Goal: Navigation & Orientation: Find specific page/section

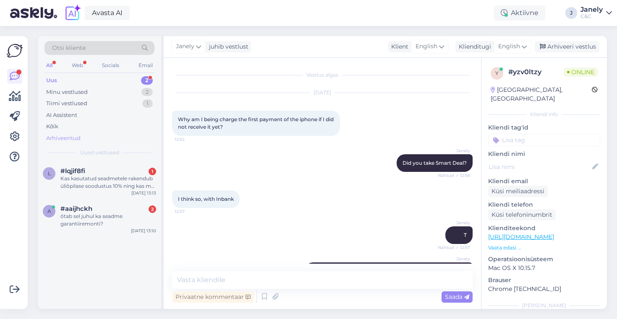
scroll to position [157, 0]
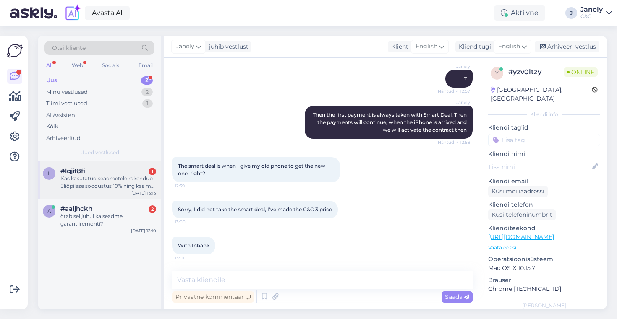
click at [119, 179] on div "Kas kasutatud seadmetele rakendub üliõpilase soodustus 10% ning kas ma saaksin …" at bounding box center [108, 182] width 96 height 15
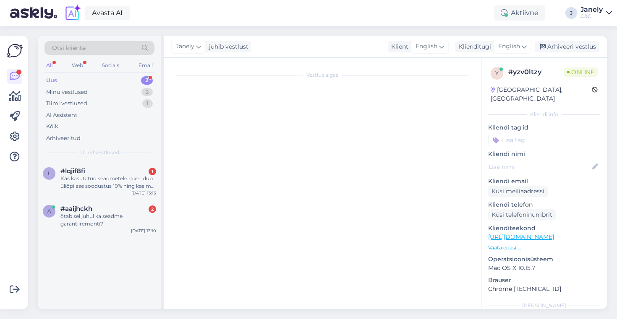
click at [248, 1] on div "Avasta AI Aktiivne J Janely C&C" at bounding box center [308, 13] width 617 height 26
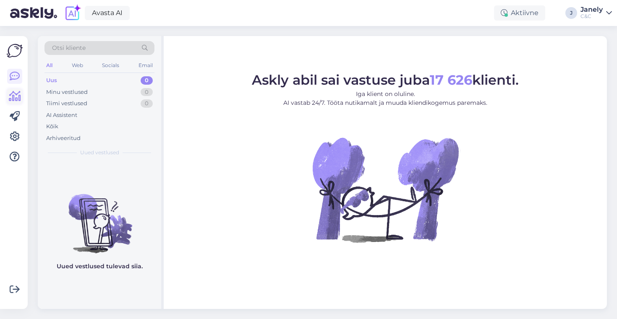
click at [17, 91] on icon at bounding box center [15, 96] width 12 height 10
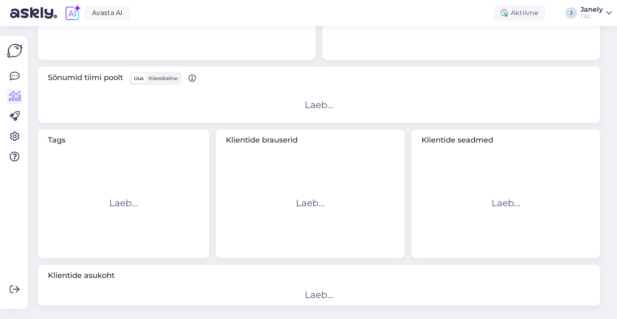
scroll to position [266, 0]
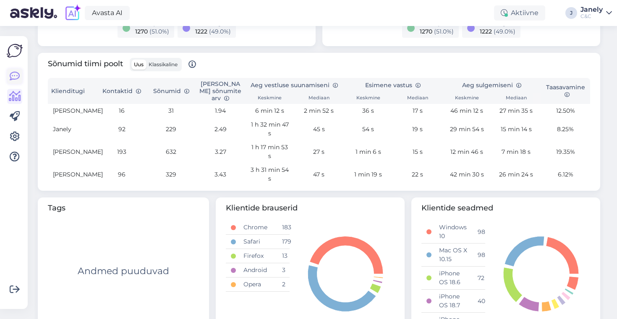
click at [13, 79] on icon at bounding box center [15, 76] width 10 height 10
